Goal: Task Accomplishment & Management: Manage account settings

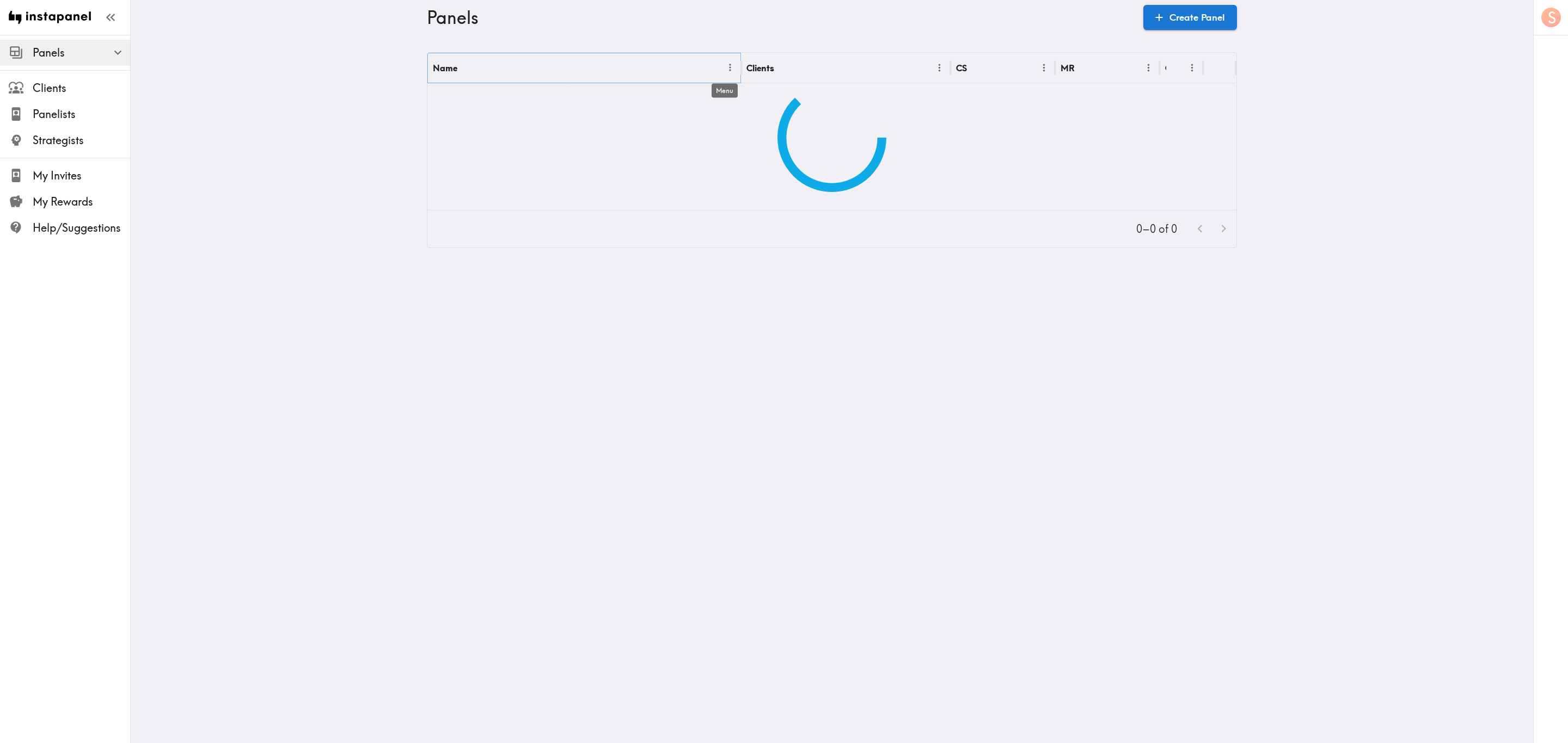
click at [727, 67] on icon "Menu" at bounding box center [730, 67] width 12 height 12
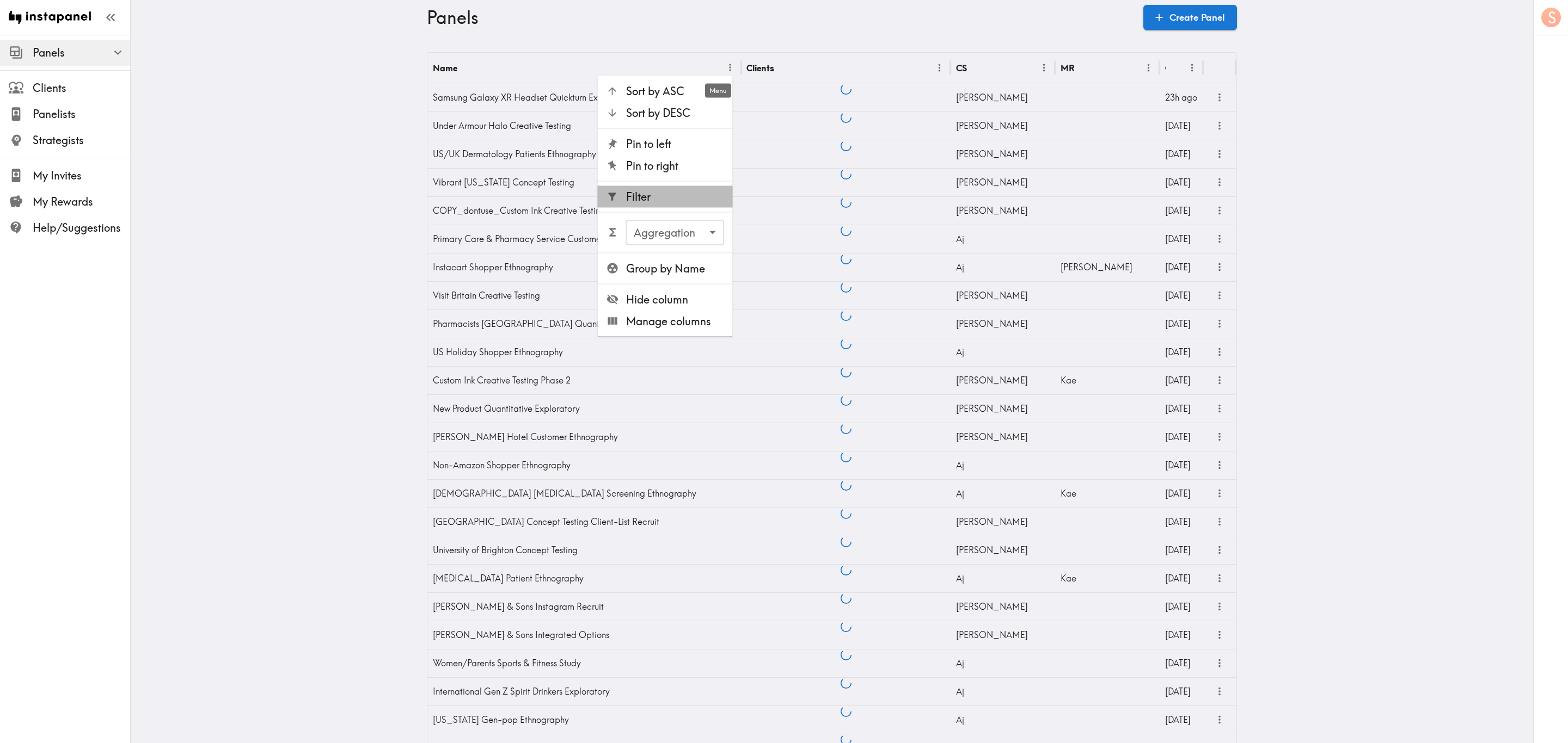
click at [672, 206] on li "Filter" at bounding box center [665, 197] width 135 height 21
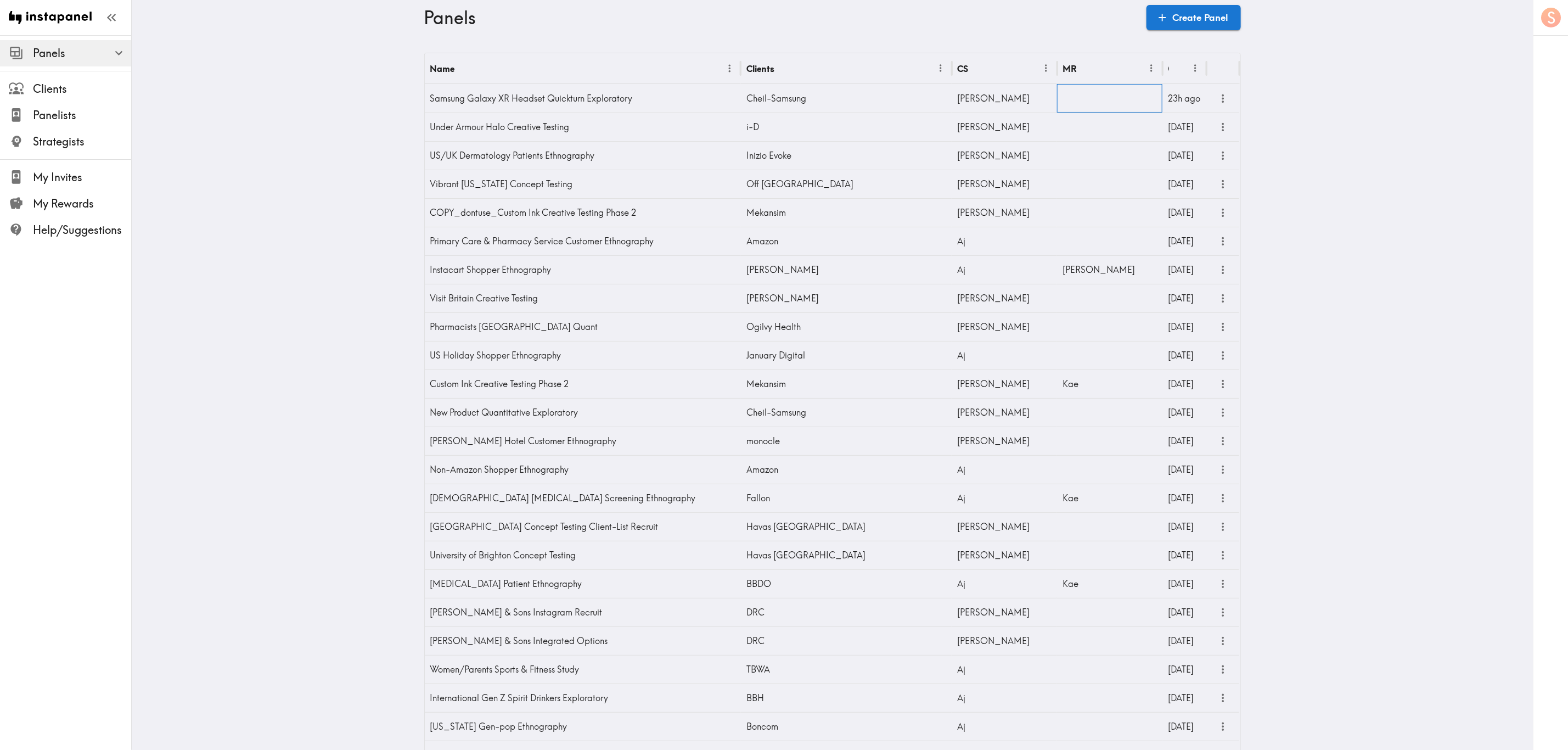
click at [948, 108] on div at bounding box center [1110, 98] width 105 height 28
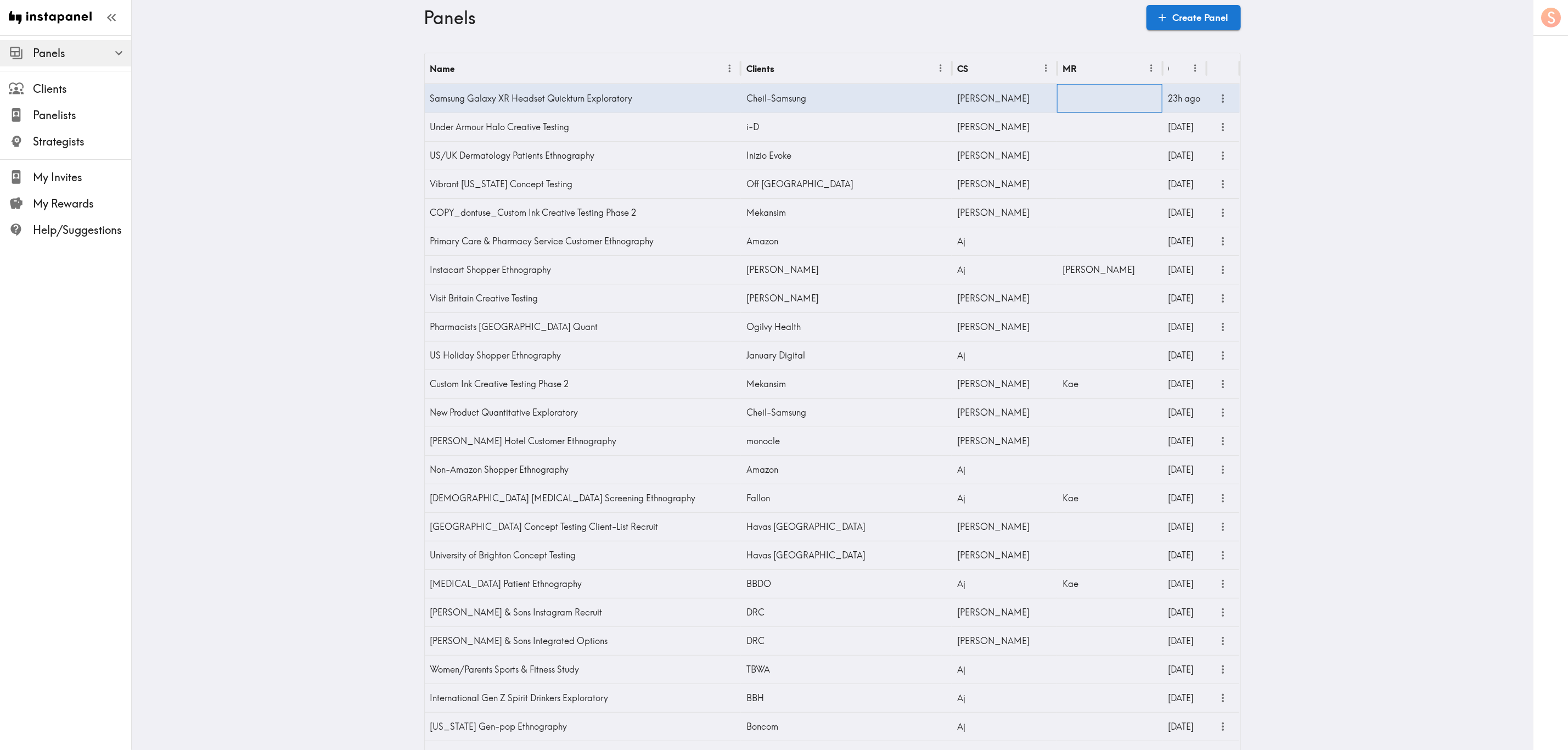
click at [948, 107] on div at bounding box center [1110, 98] width 105 height 28
click at [948, 101] on input "text" at bounding box center [1102, 101] width 79 height 24
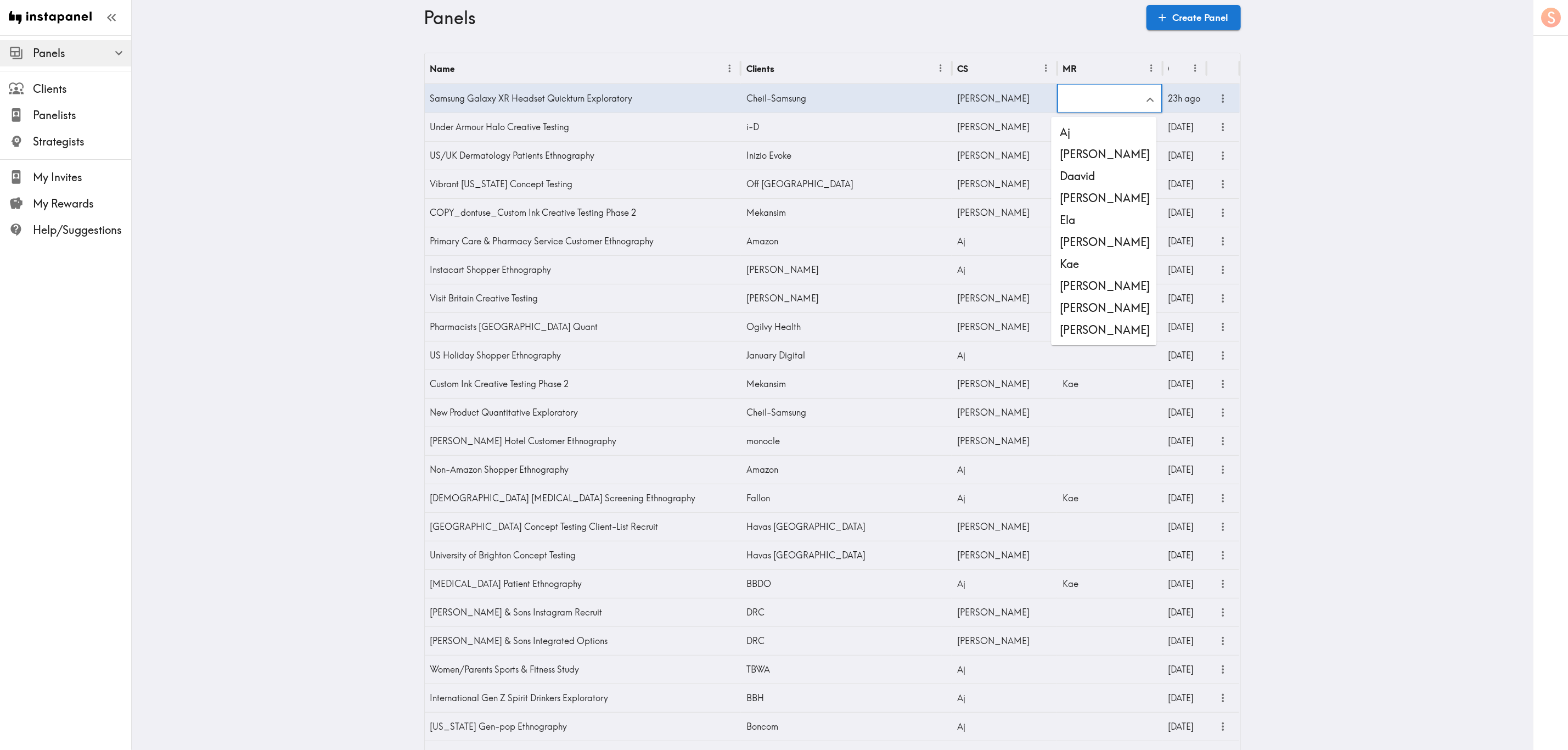
click at [948, 325] on li "[PERSON_NAME]" at bounding box center [1104, 330] width 105 height 22
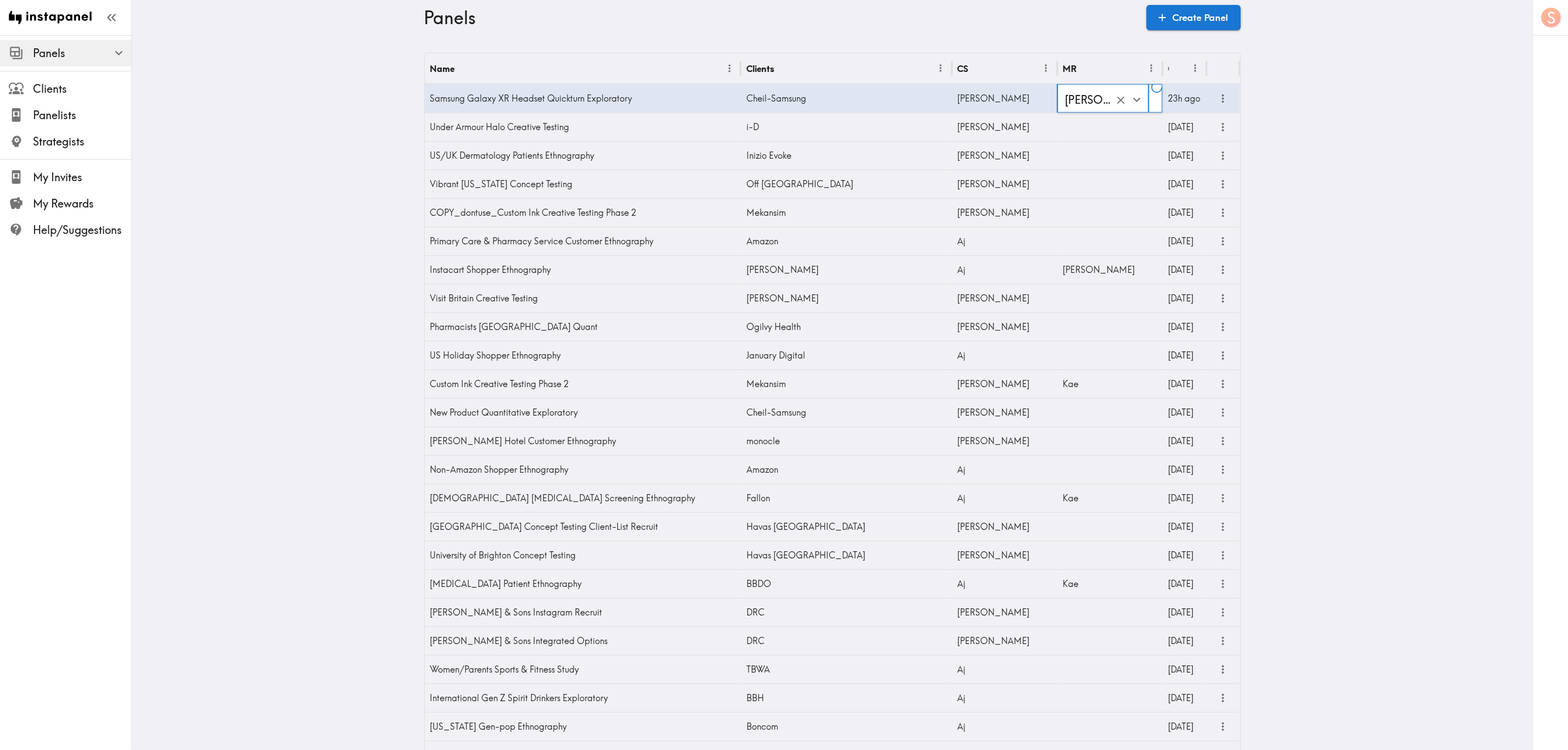
type input "[PERSON_NAME]"
click at [948, 100] on icon "more" at bounding box center [1223, 98] width 12 height 12
click at [948, 120] on li "Questionnaire" at bounding box center [1173, 124] width 107 height 22
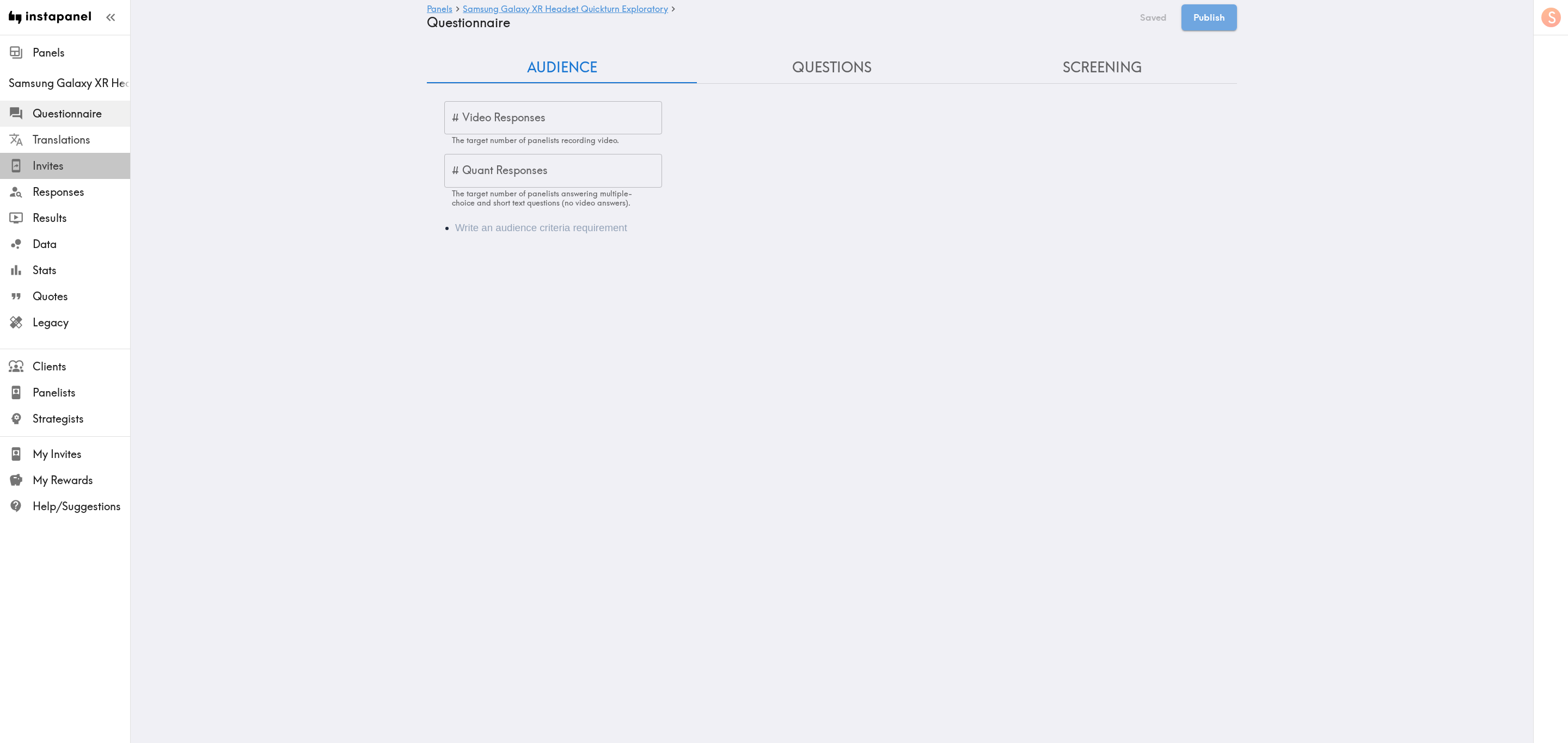
drag, startPoint x: 40, startPoint y: 169, endPoint x: 54, endPoint y: 142, distance: 30.4
click at [38, 172] on span "Invites" at bounding box center [81, 165] width 97 height 16
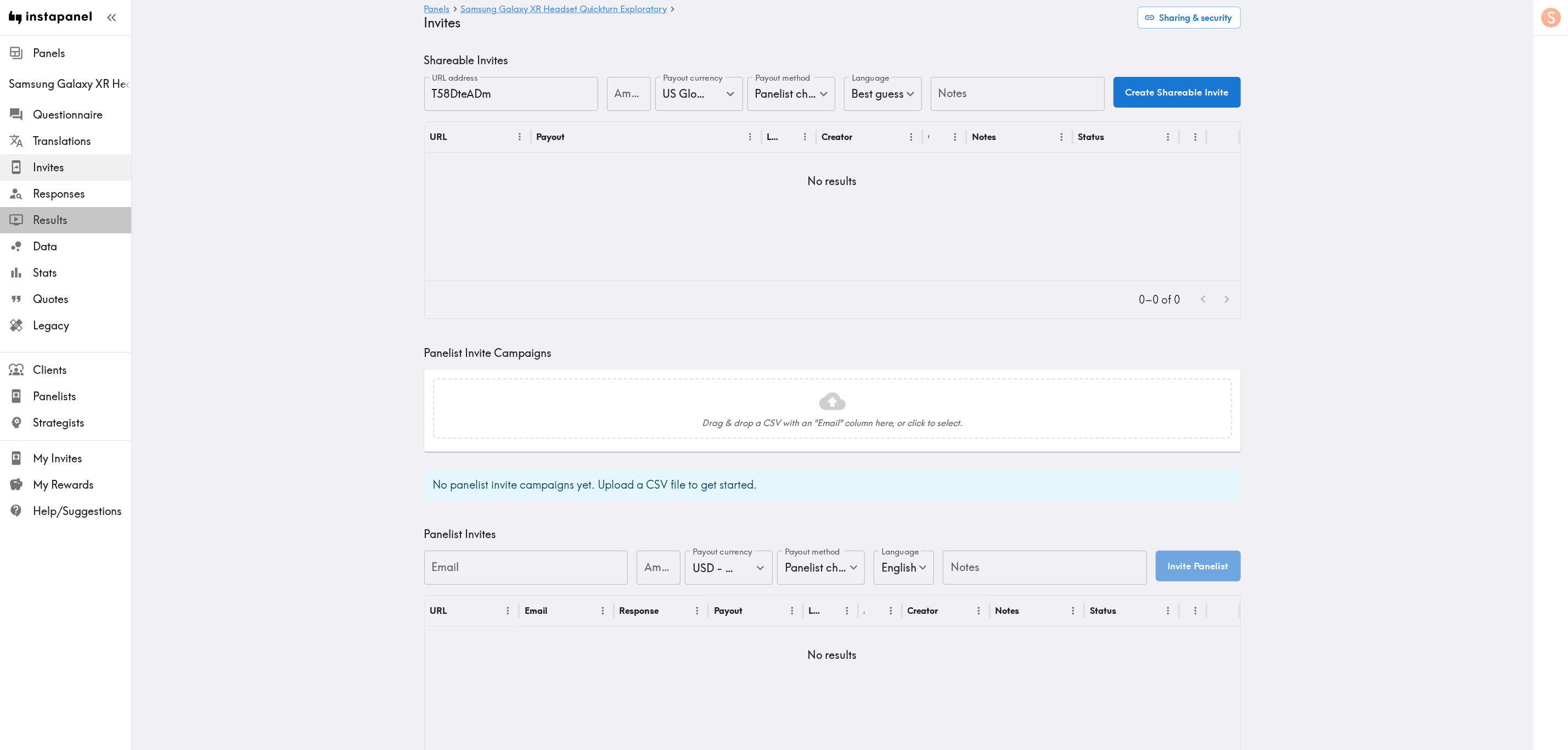
click at [66, 229] on span "Results" at bounding box center [82, 220] width 98 height 20
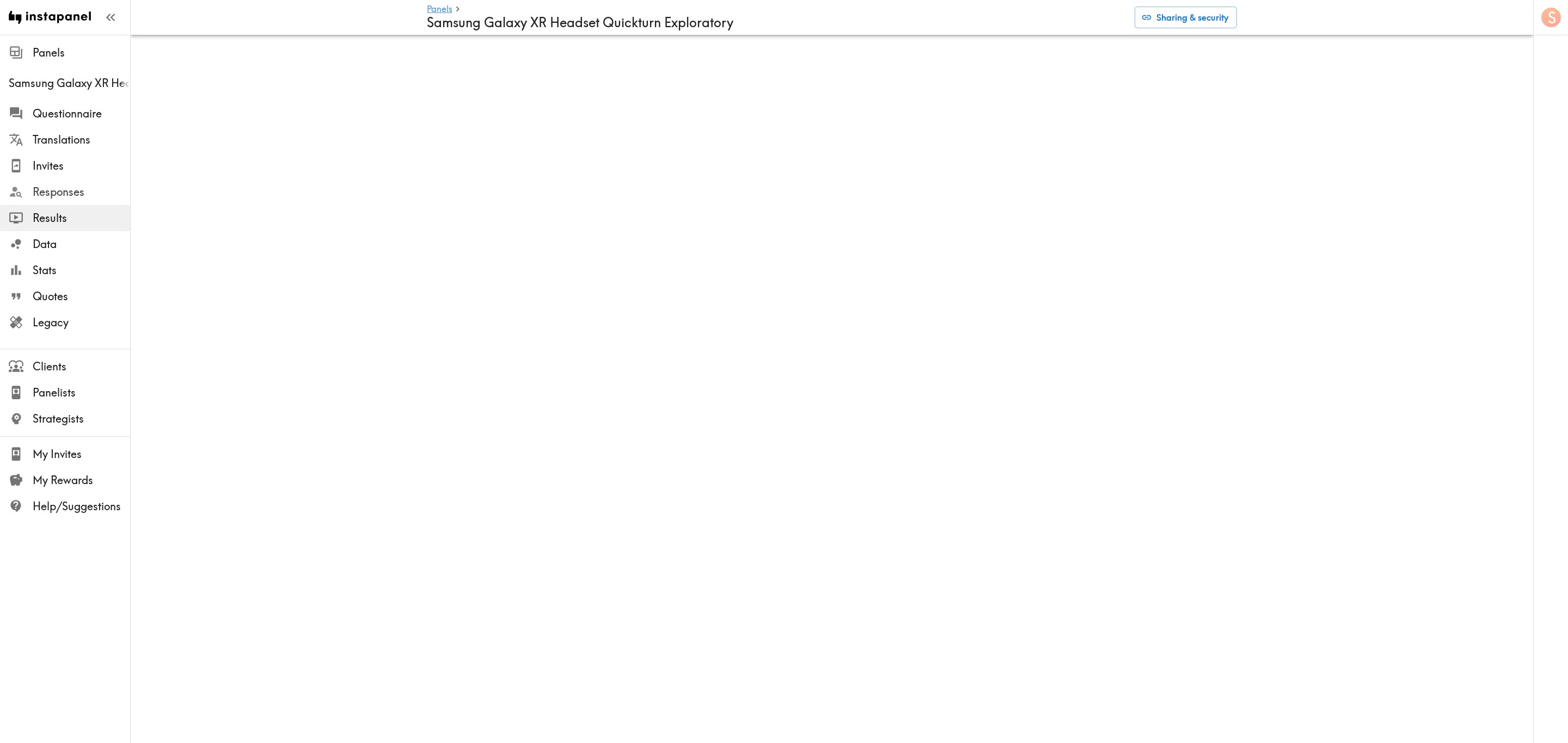
click at [88, 189] on span "Responses" at bounding box center [81, 192] width 97 height 16
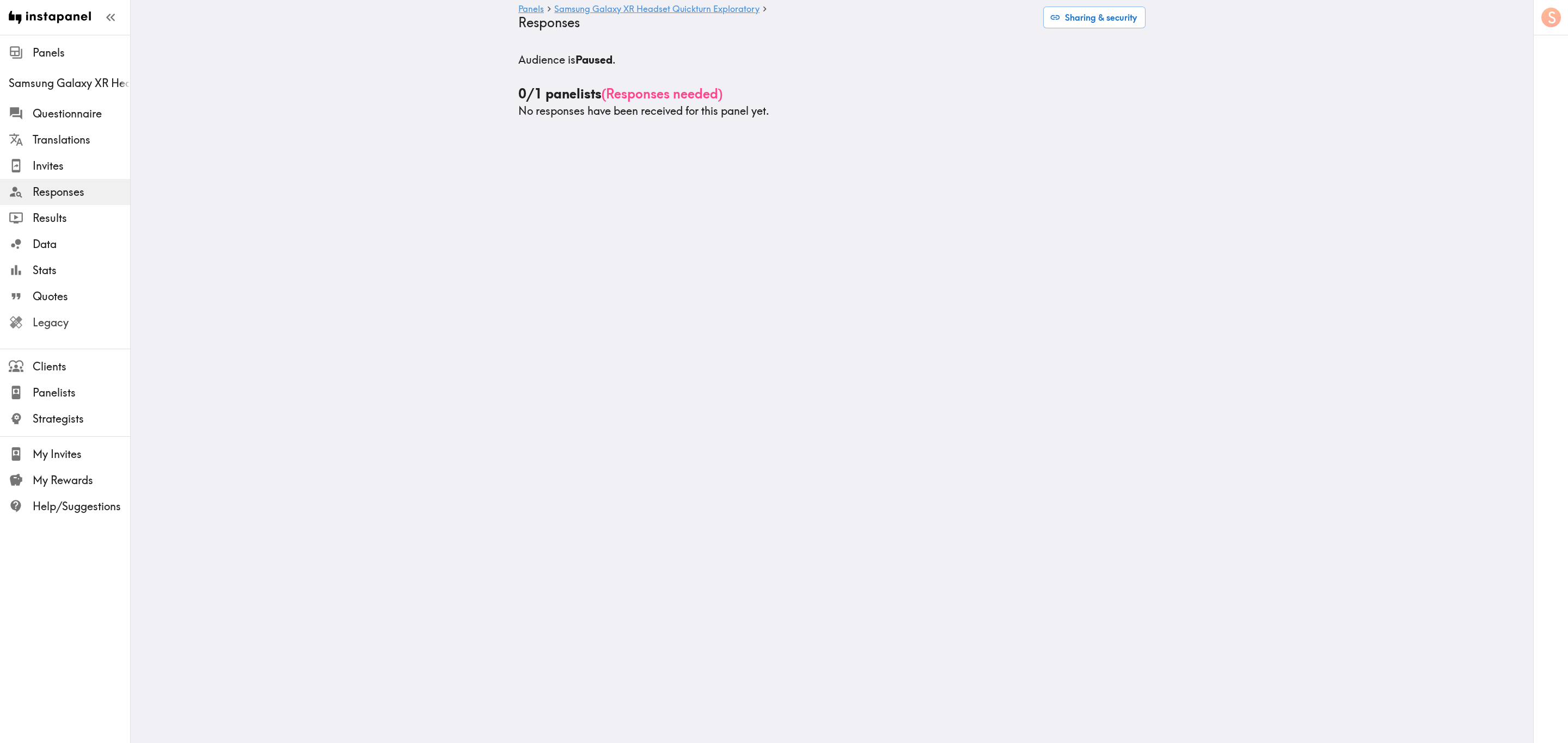
click at [56, 314] on span "Legacy" at bounding box center [81, 323] width 97 height 20
